Goal: Transaction & Acquisition: Purchase product/service

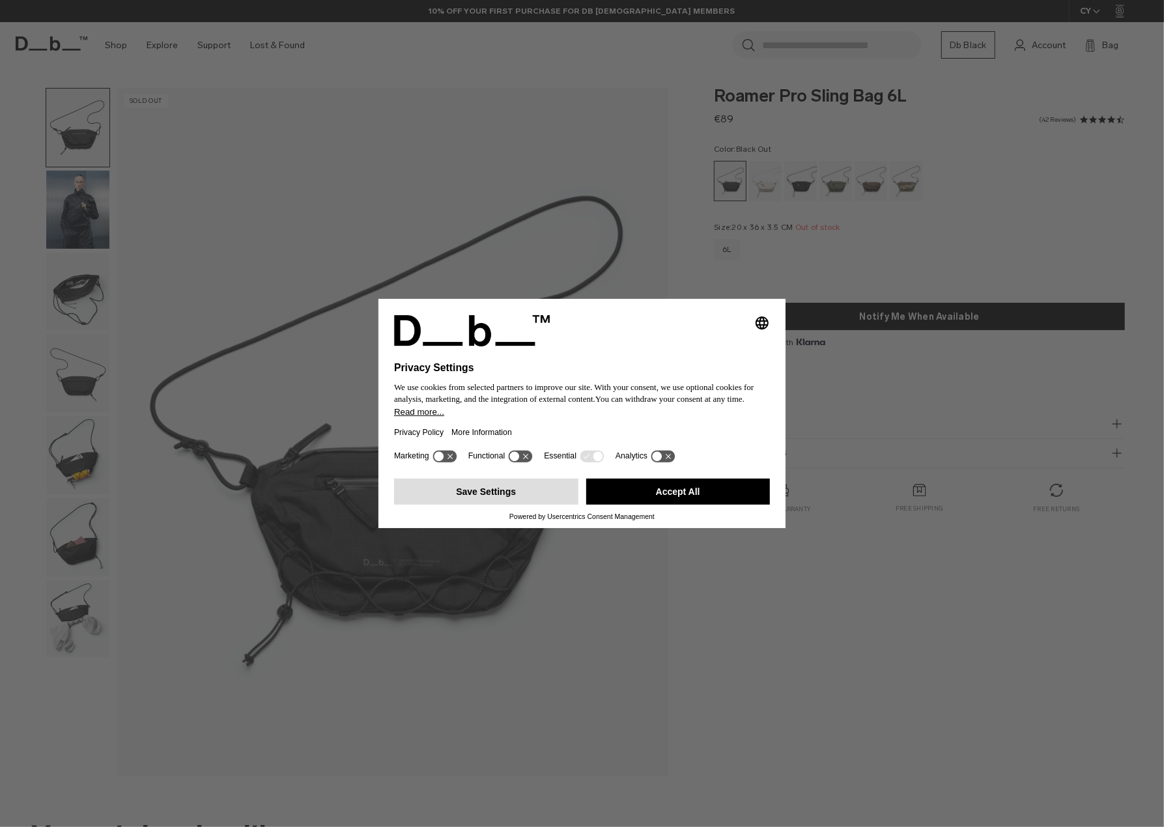
click at [518, 500] on button "Save Settings" at bounding box center [486, 492] width 184 height 26
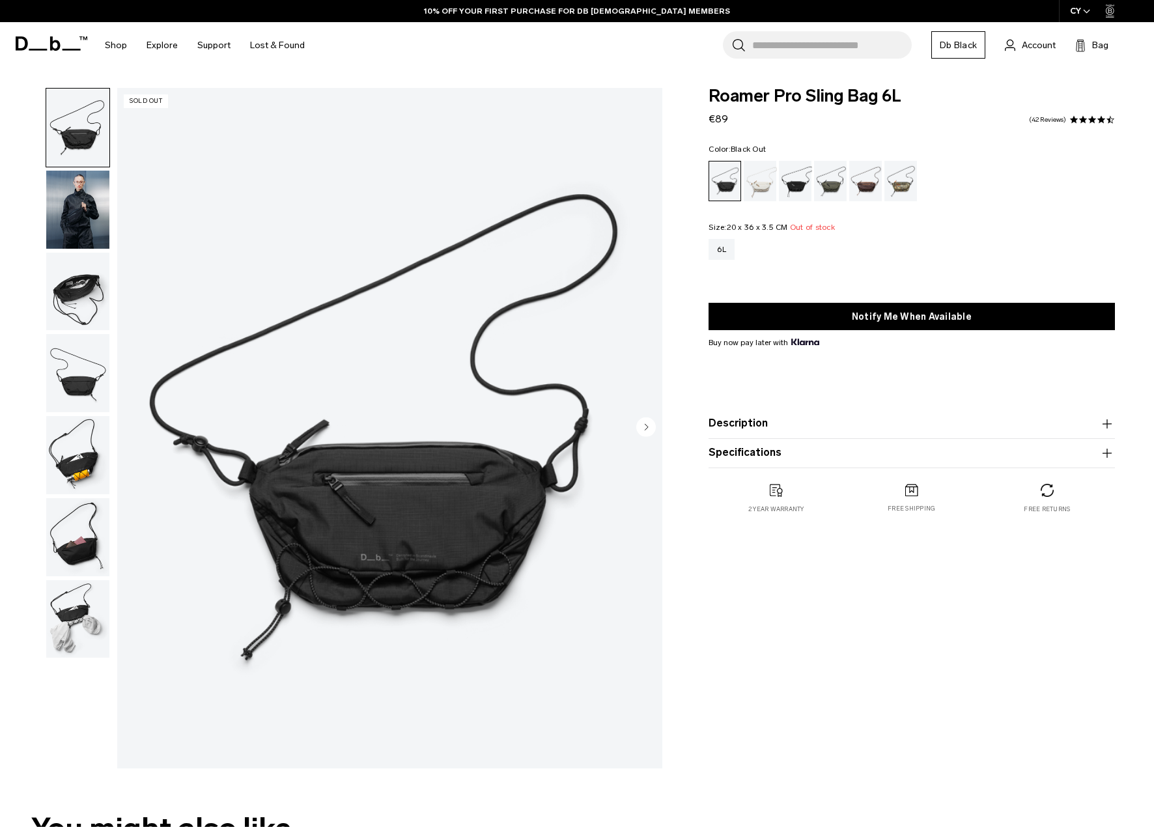
click at [87, 471] on img "button" at bounding box center [77, 455] width 63 height 78
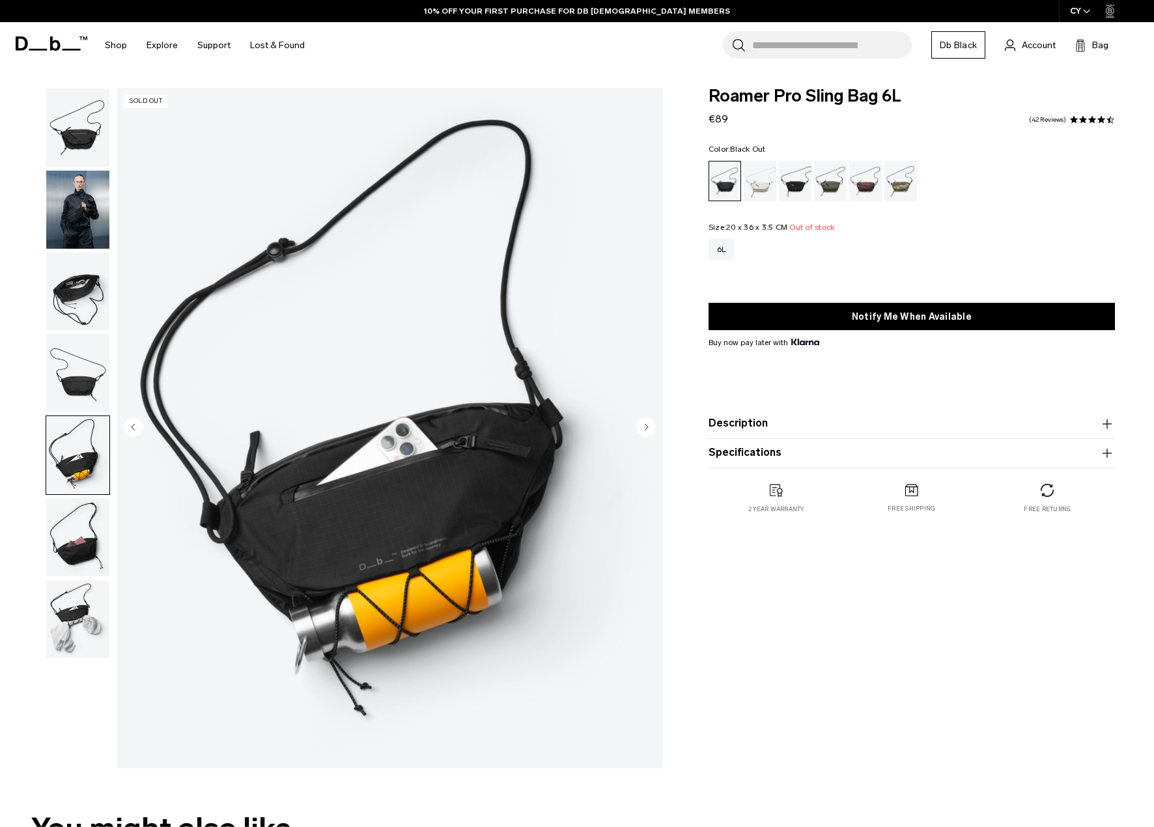
click at [74, 509] on img "button" at bounding box center [77, 537] width 63 height 78
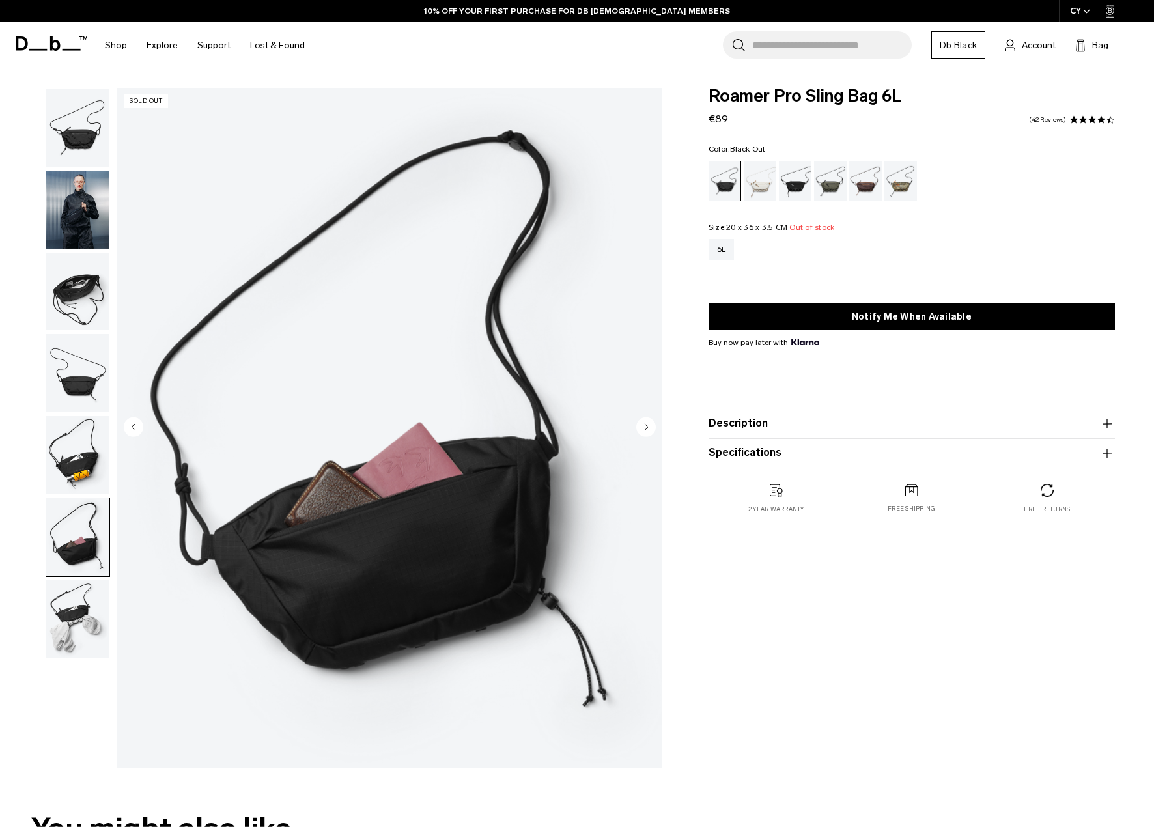
click at [65, 591] on img "button" at bounding box center [77, 619] width 63 height 78
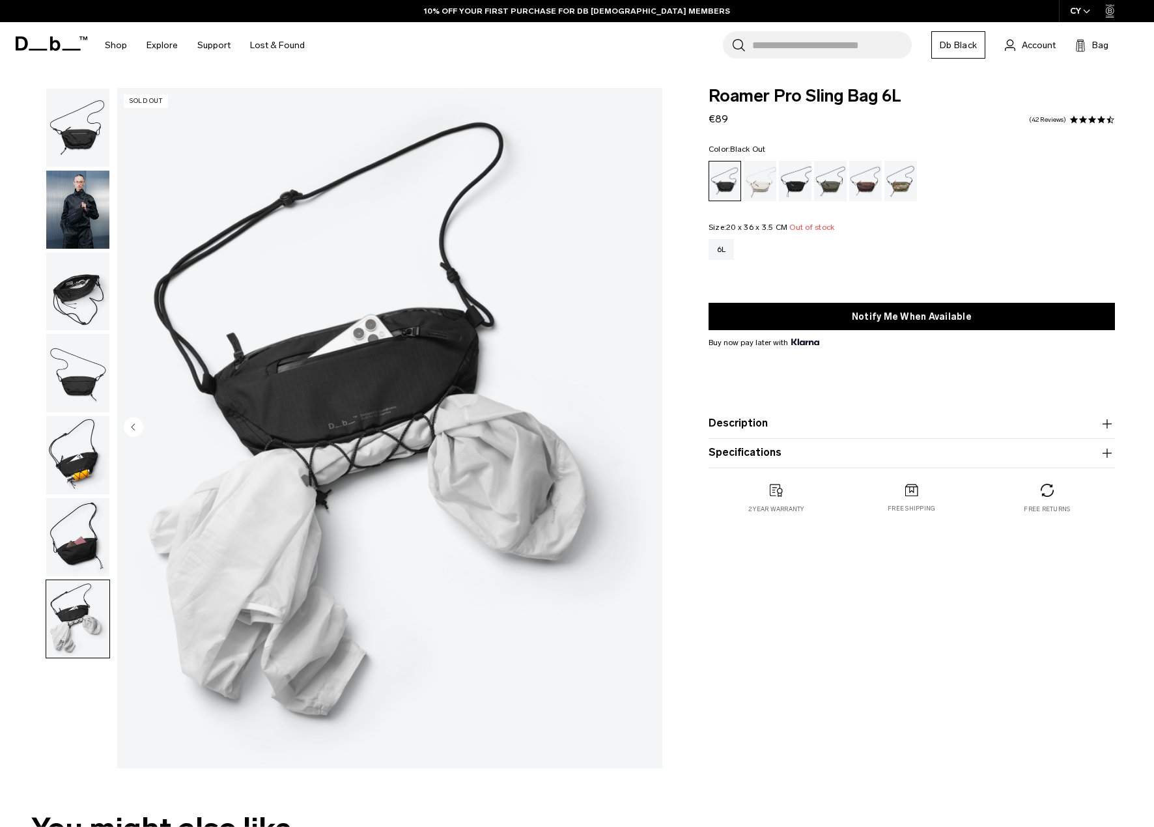
click at [68, 225] on img "button" at bounding box center [77, 210] width 63 height 78
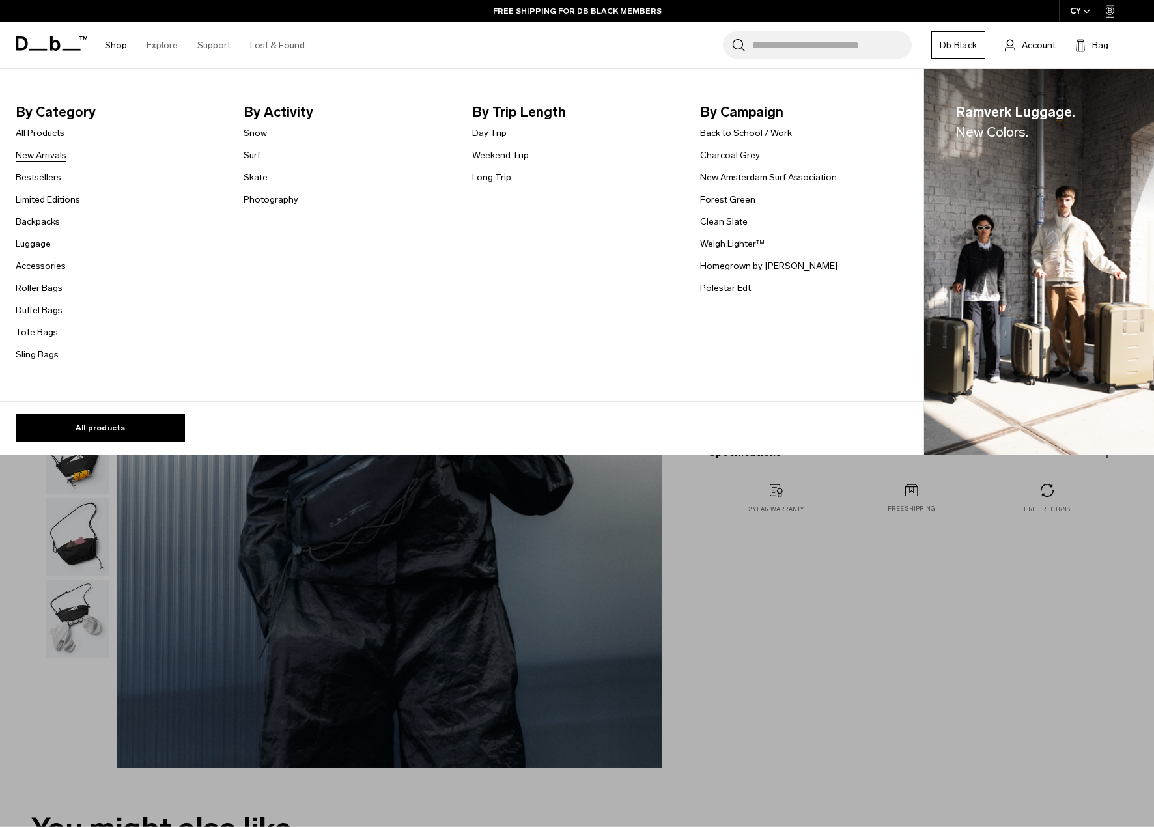
click at [42, 155] on link "New Arrivals" at bounding box center [41, 155] width 51 height 14
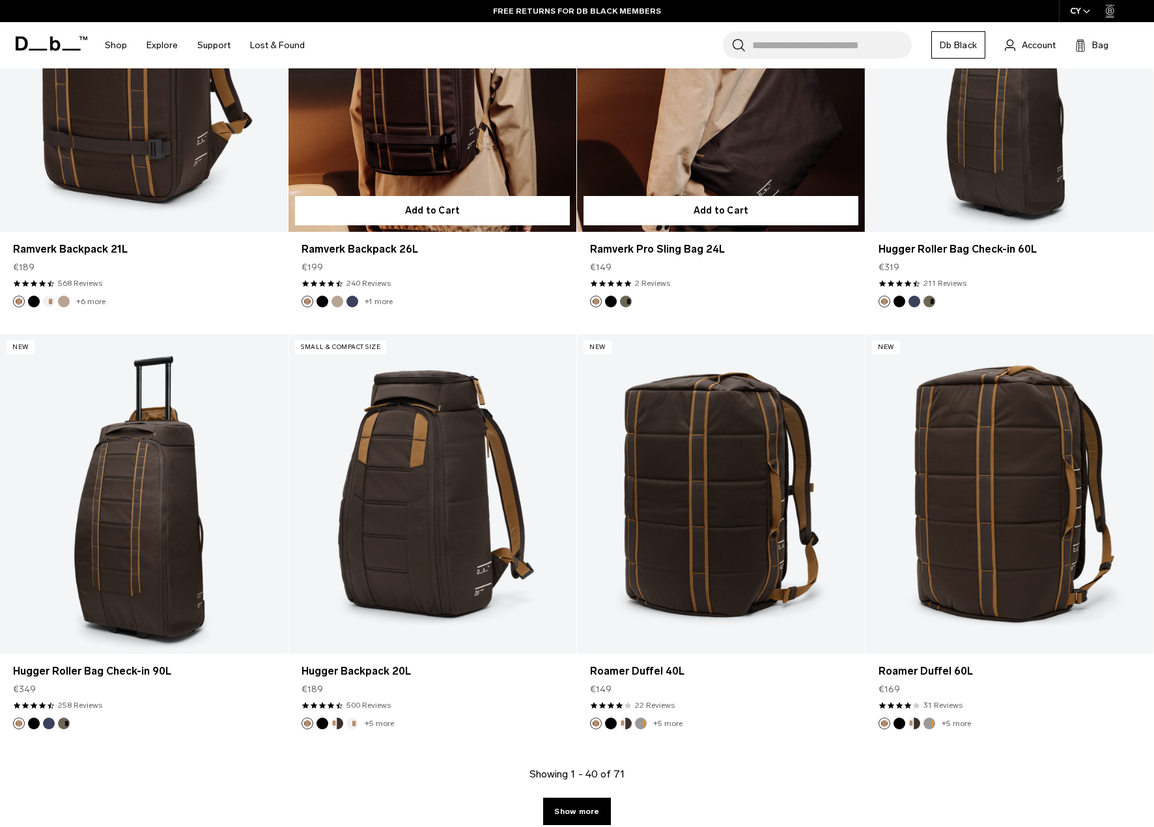
scroll to position [4299, 0]
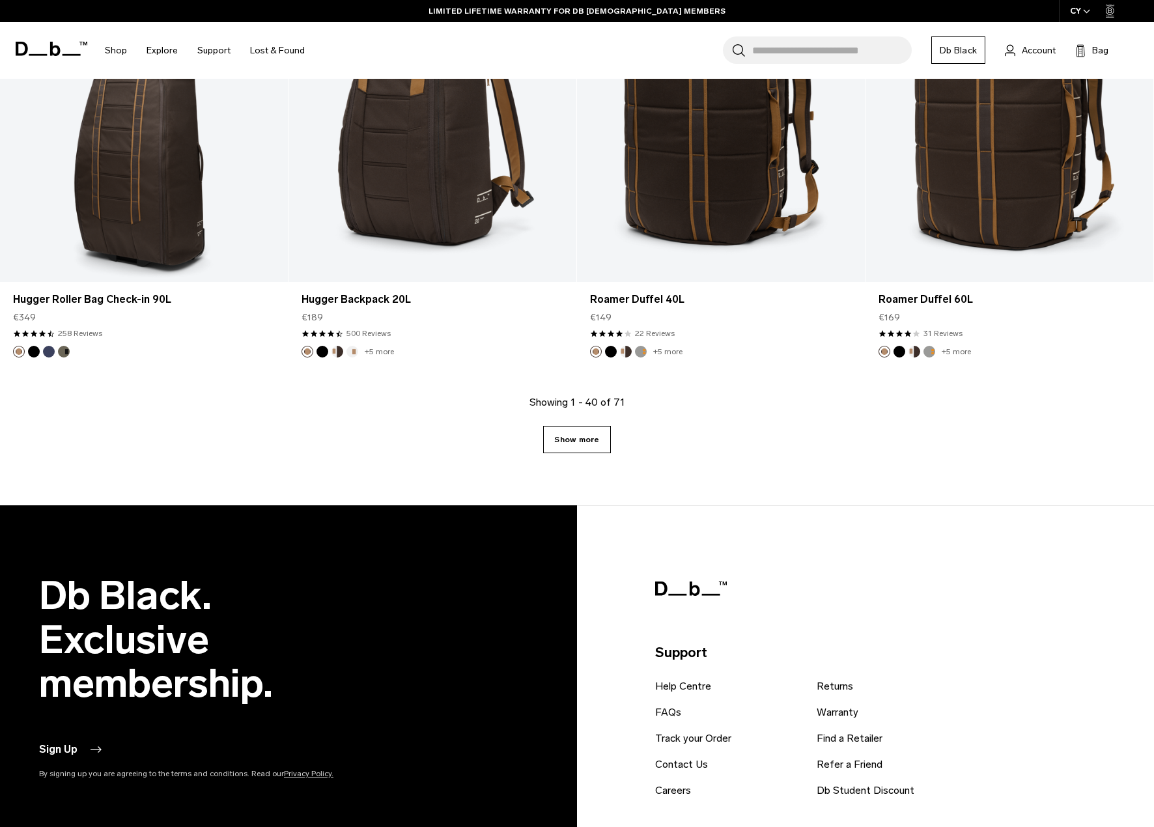
click at [565, 442] on link "Show more" at bounding box center [576, 439] width 67 height 27
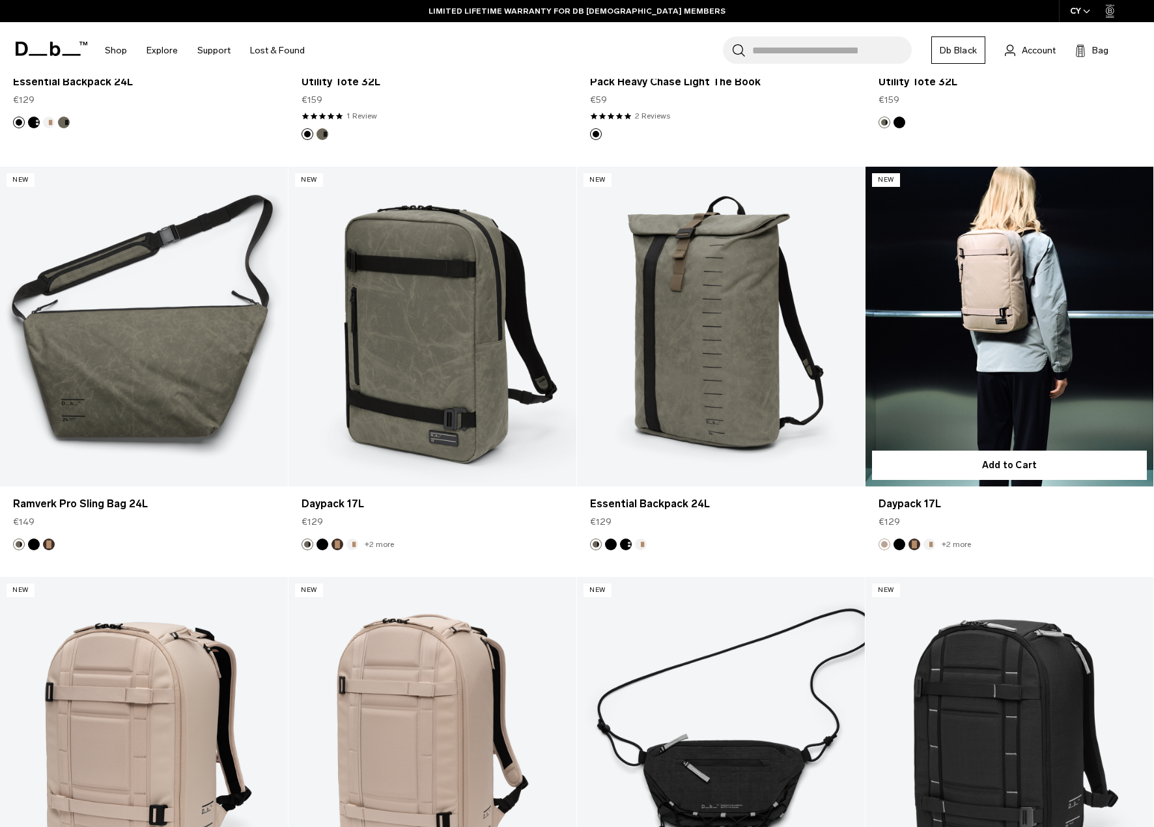
scroll to position [5801, 0]
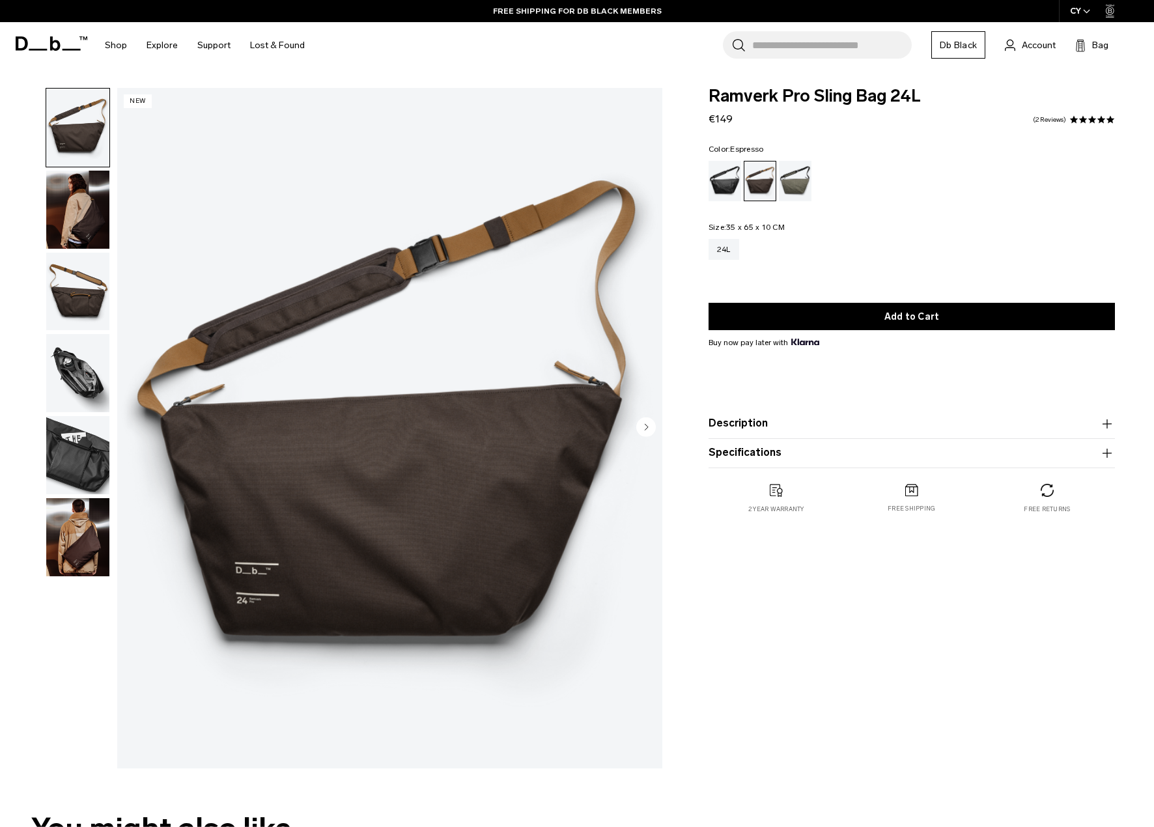
click at [78, 537] on img "button" at bounding box center [77, 537] width 63 height 78
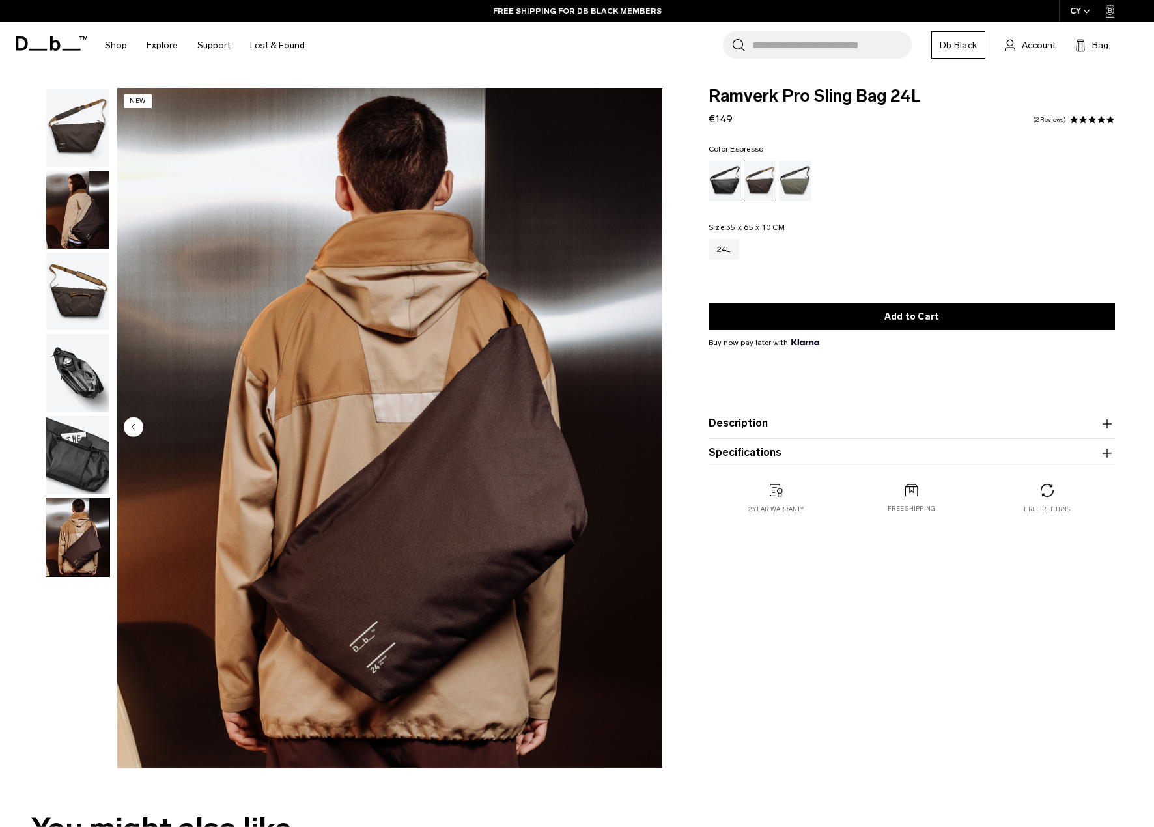
click at [87, 474] on img "button" at bounding box center [77, 455] width 63 height 78
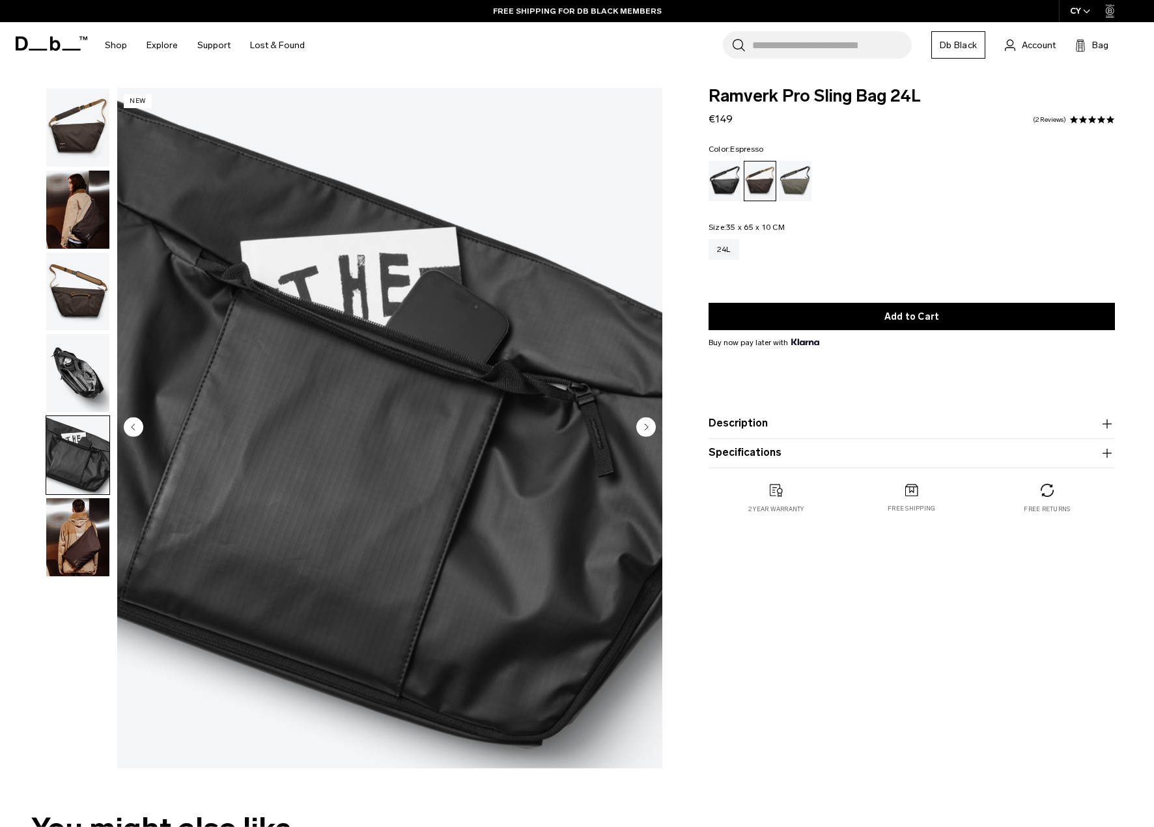
click at [83, 370] on img "button" at bounding box center [77, 373] width 63 height 78
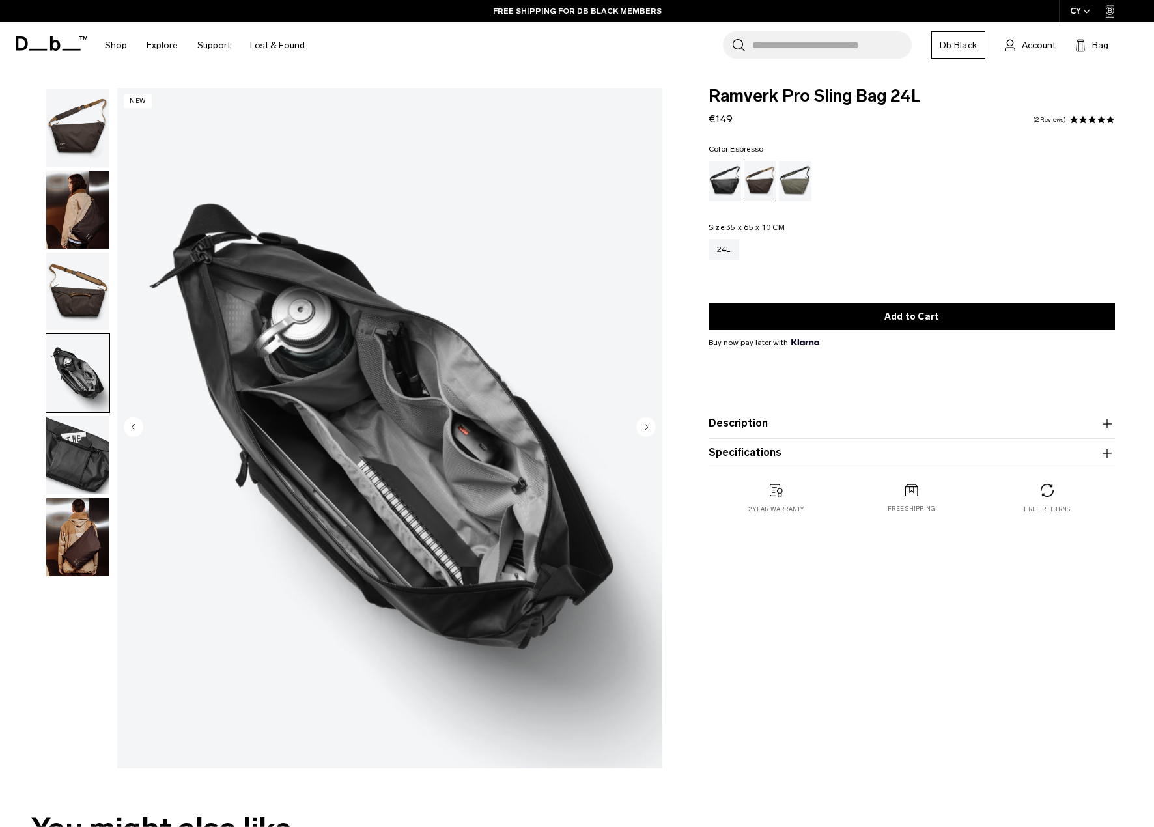
click at [91, 270] on img "button" at bounding box center [77, 292] width 63 height 78
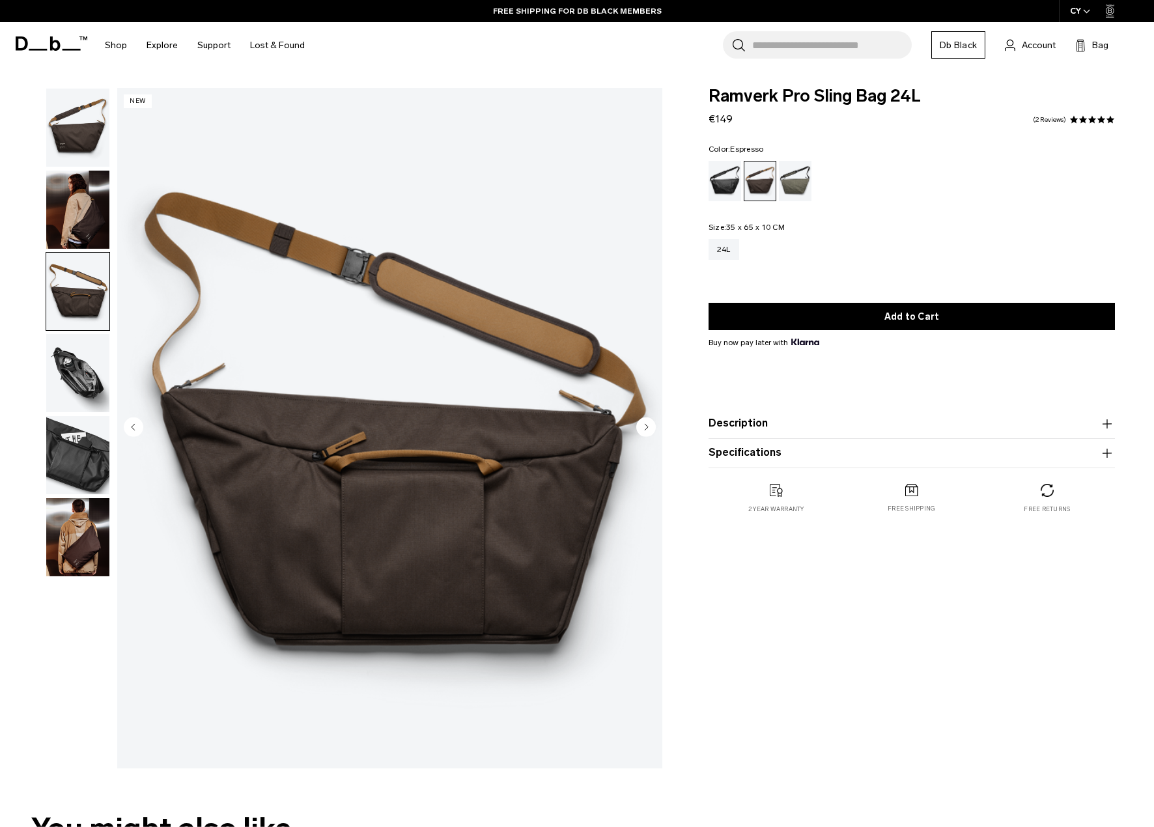
click at [96, 206] on img "button" at bounding box center [77, 210] width 63 height 78
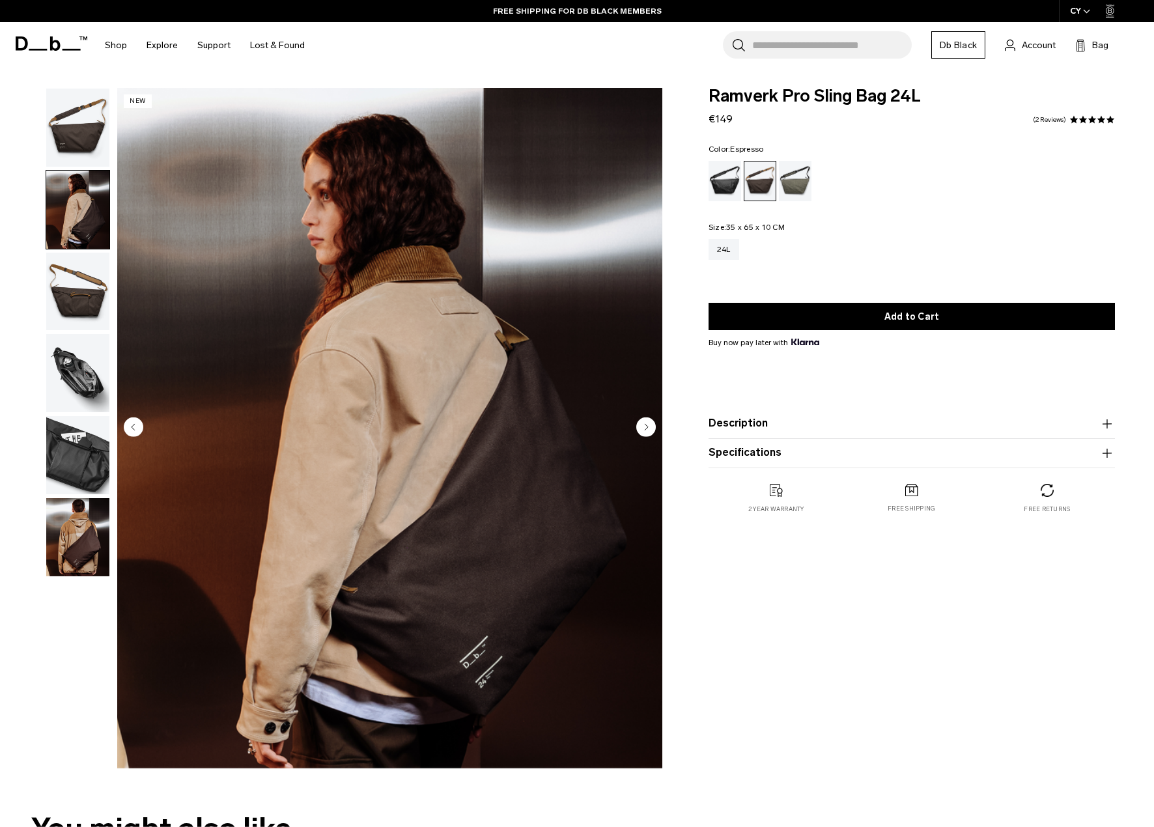
click at [96, 150] on img "button" at bounding box center [77, 128] width 63 height 78
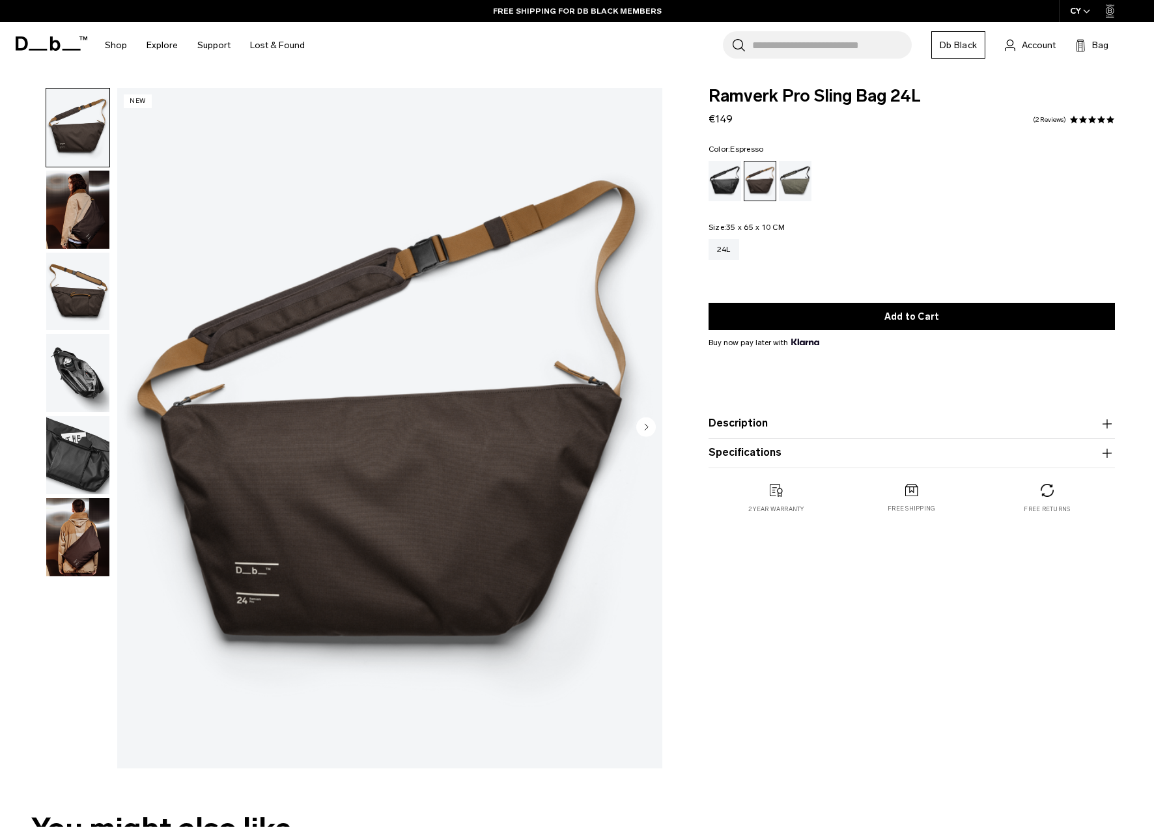
click at [85, 200] on img "button" at bounding box center [77, 210] width 63 height 78
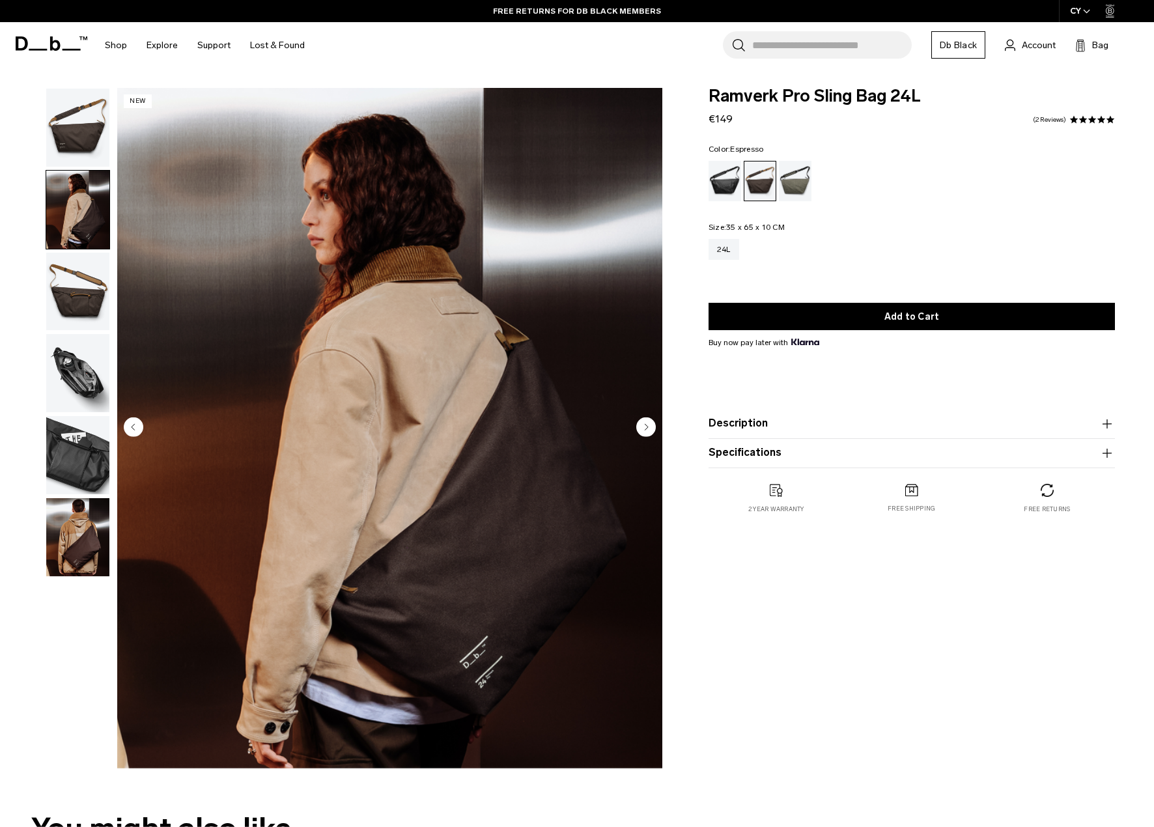
click at [76, 305] on img "button" at bounding box center [77, 292] width 63 height 78
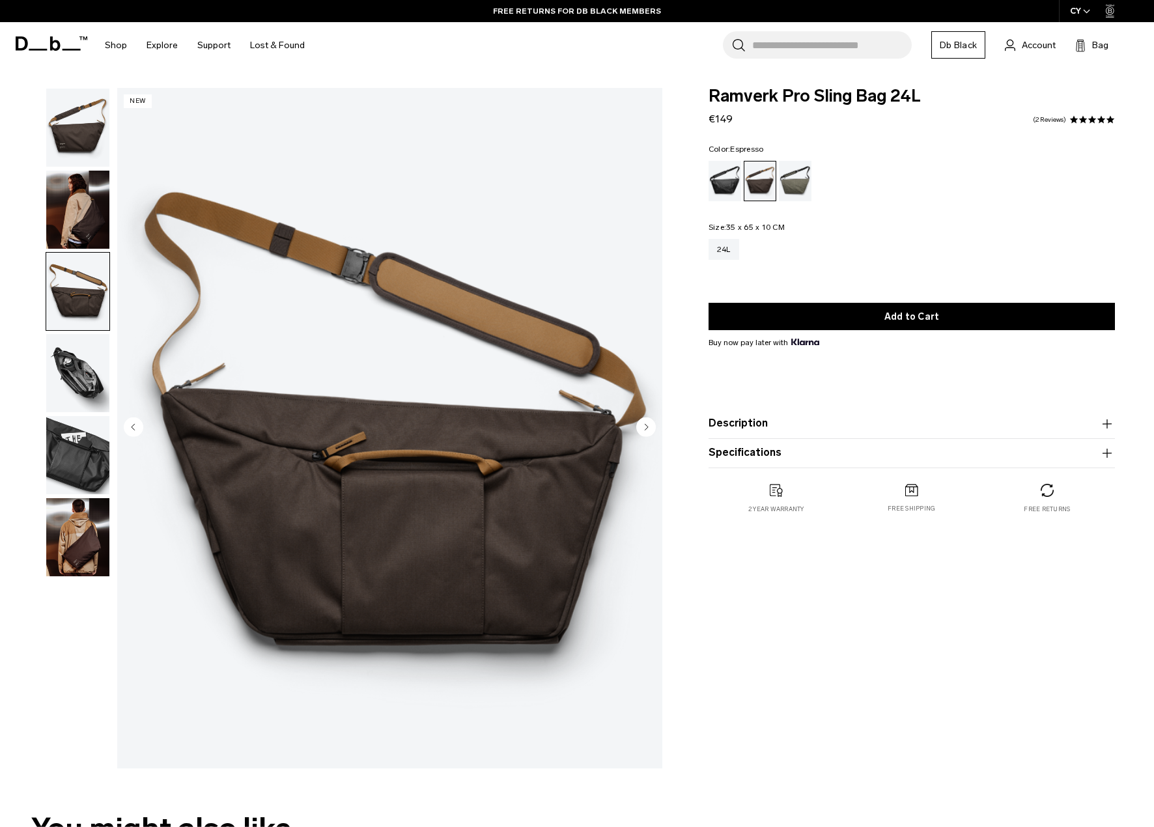
click at [66, 540] on img "button" at bounding box center [77, 537] width 63 height 78
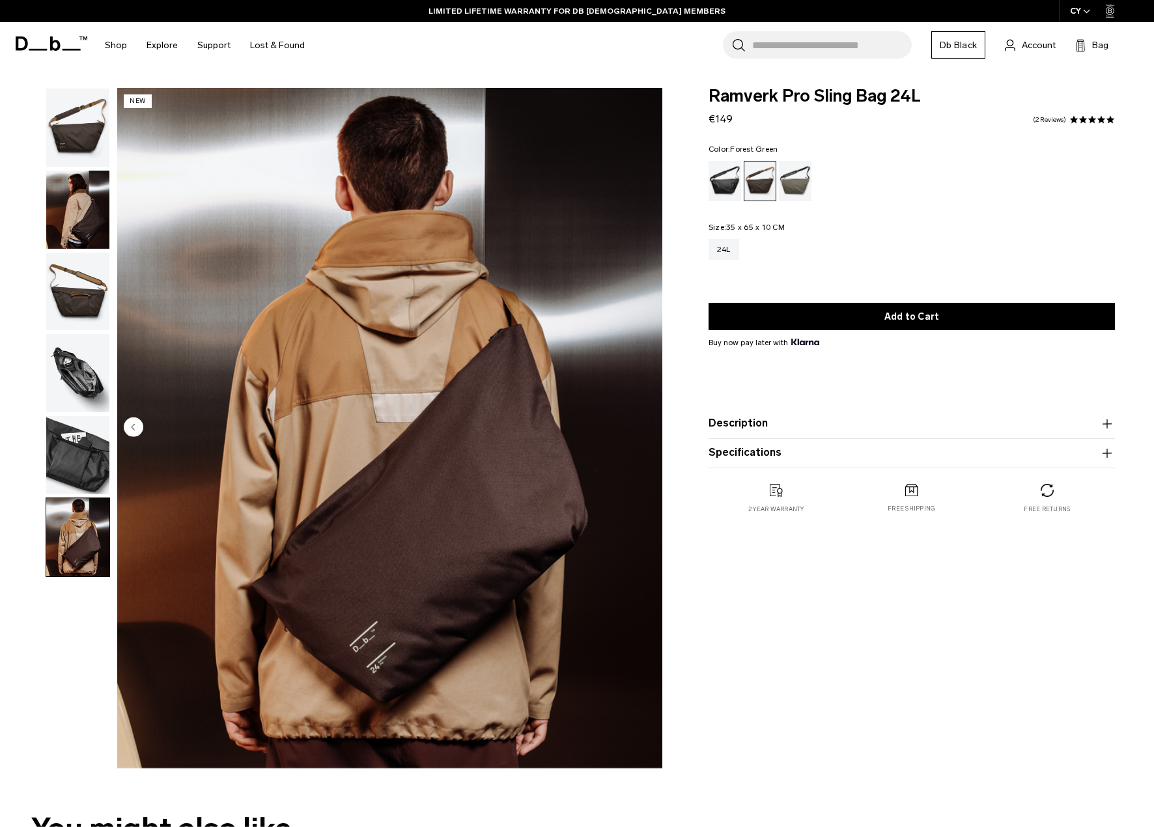
click at [791, 184] on div "Forest Green" at bounding box center [795, 181] width 33 height 40
